Goal: Browse casually

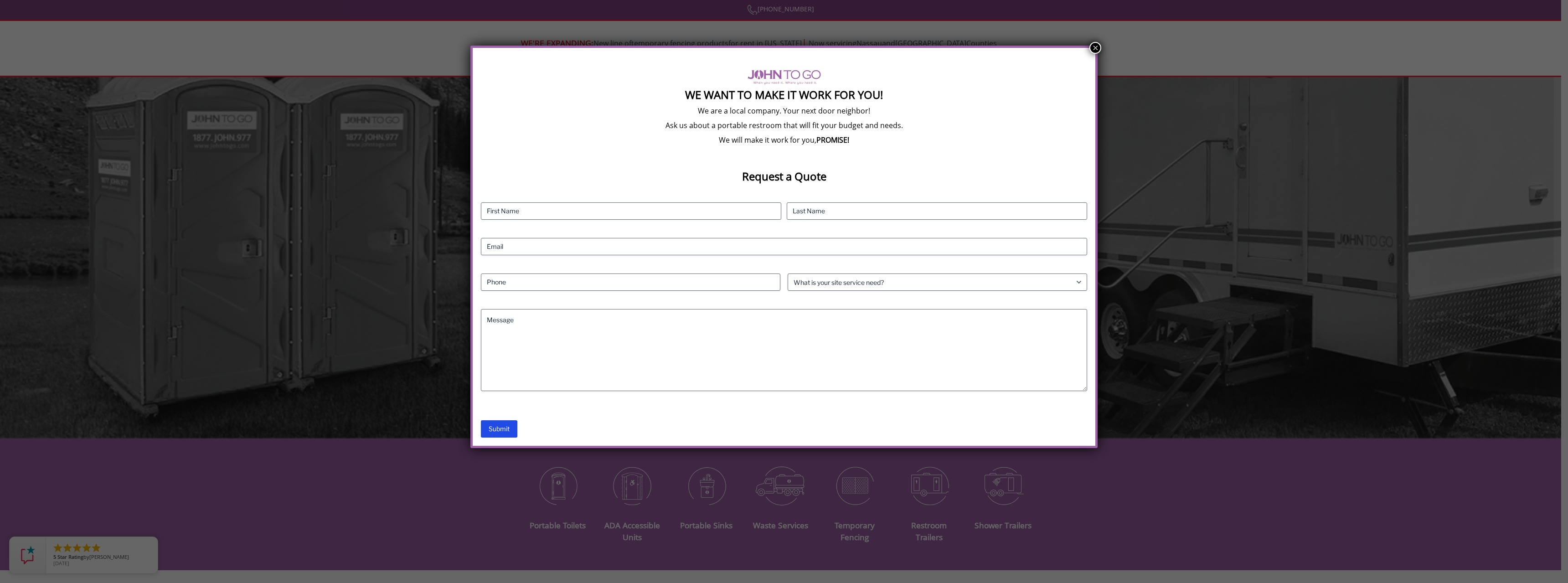
click at [1093, 43] on button "×" at bounding box center [1095, 48] width 12 height 12
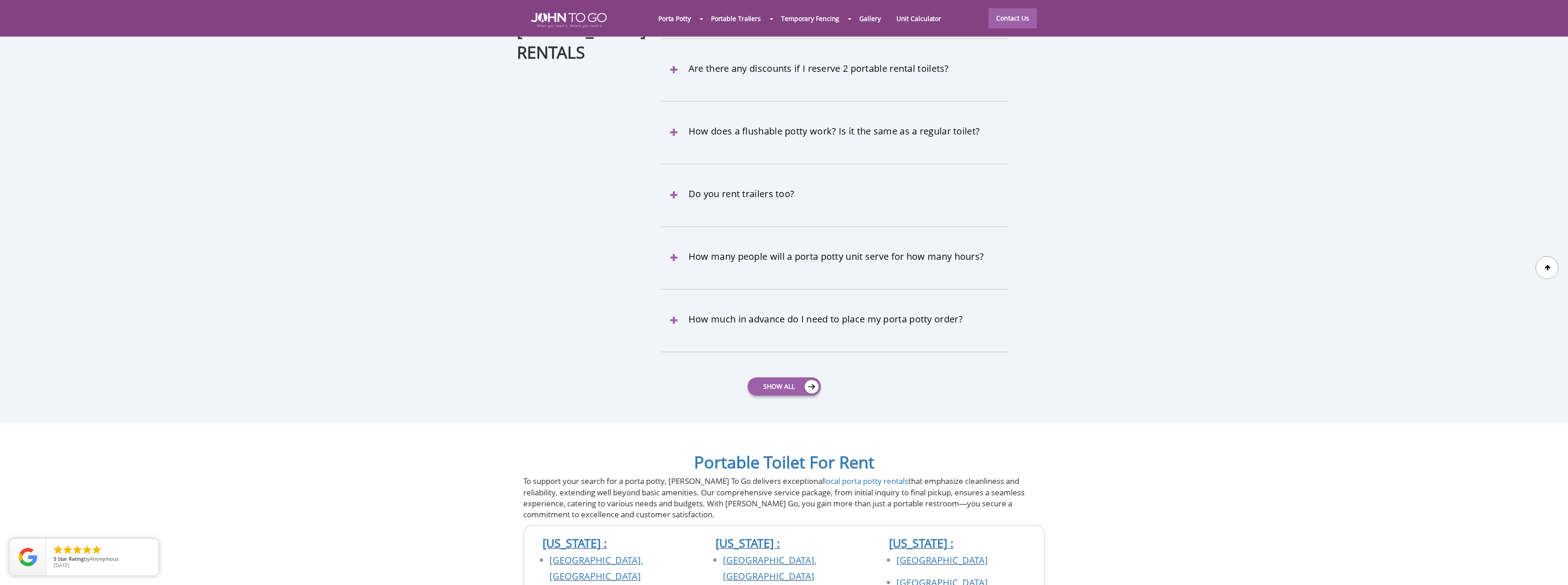
scroll to position [3171, 0]
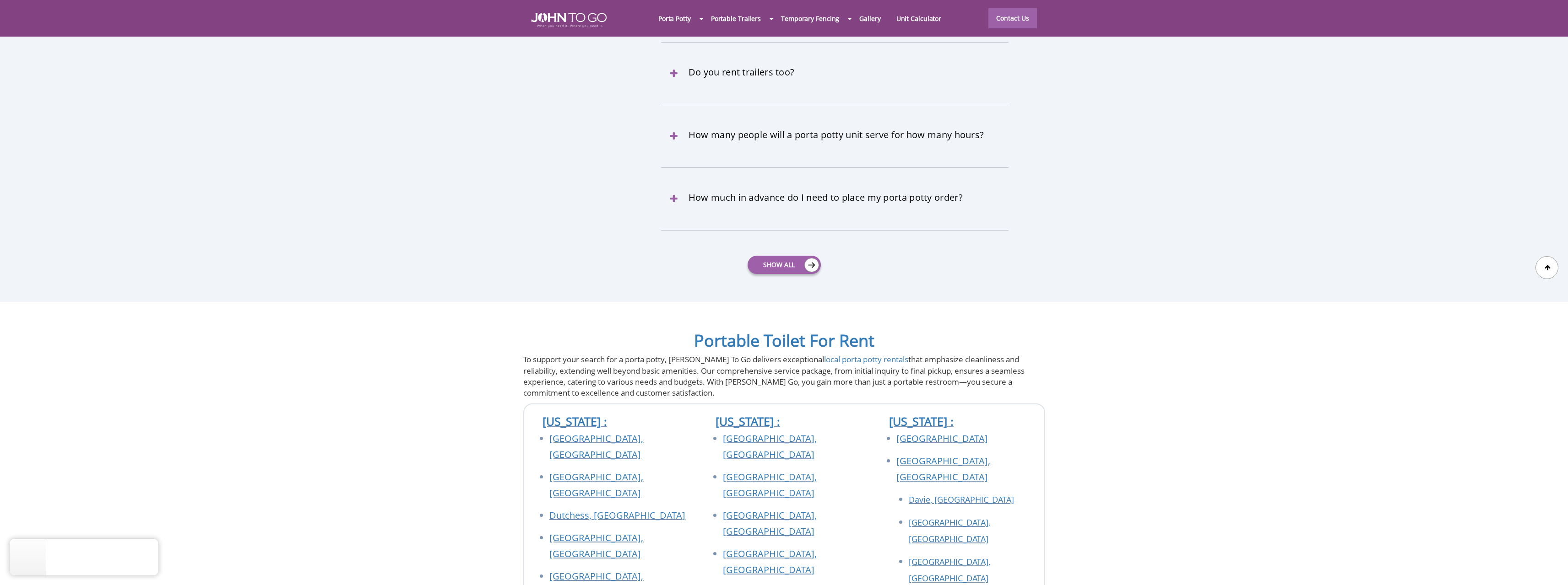
drag, startPoint x: 722, startPoint y: 339, endPoint x: 697, endPoint y: 339, distance: 25.0
click at [697, 339] on div at bounding box center [784, 292] width 1568 height 585
drag, startPoint x: 681, startPoint y: 341, endPoint x: 723, endPoint y: 339, distance: 42.0
click at [723, 354] on p "To support your search for a porta potty, [PERSON_NAME] To Go delivers exceptio…" at bounding box center [784, 376] width 522 height 45
